Goal: Transaction & Acquisition: Purchase product/service

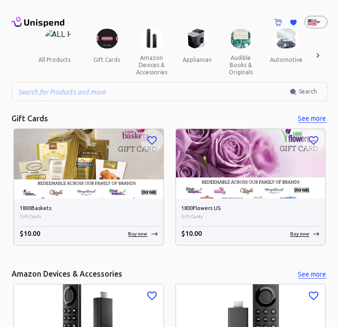
click at [106, 42] on img at bounding box center [107, 39] width 22 height 20
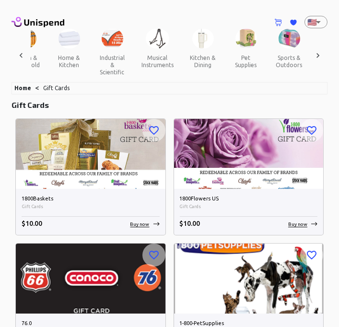
scroll to position [0, 1193]
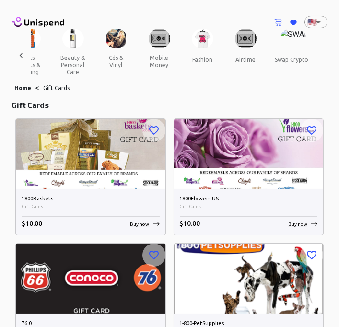
click at [287, 61] on button "swap crypto" at bounding box center [291, 59] width 49 height 23
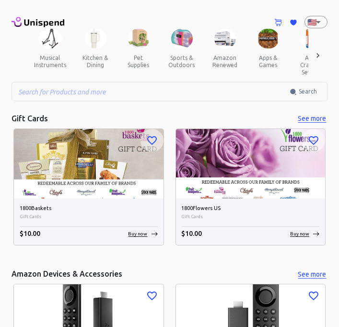
scroll to position [0, 1193]
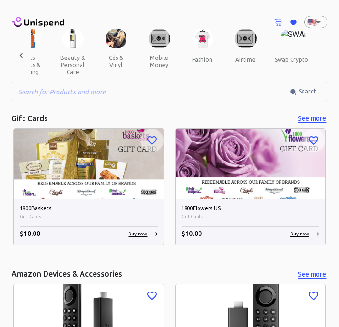
click at [284, 58] on button "swap crypto" at bounding box center [291, 59] width 49 height 23
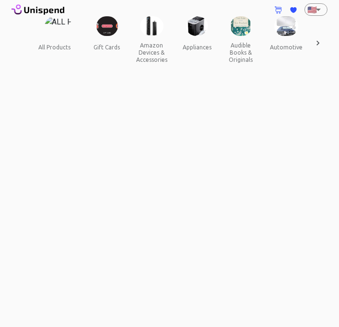
scroll to position [14, 0]
